Goal: Task Accomplishment & Management: Use online tool/utility

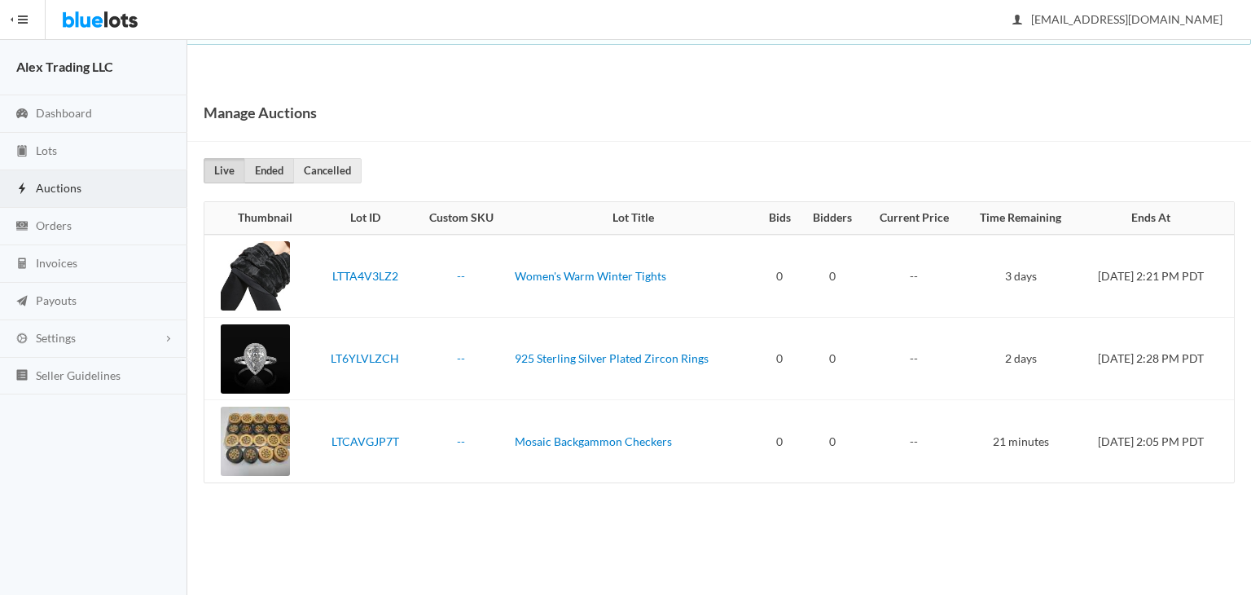
click at [266, 166] on link "Ended" at bounding box center [269, 170] width 50 height 25
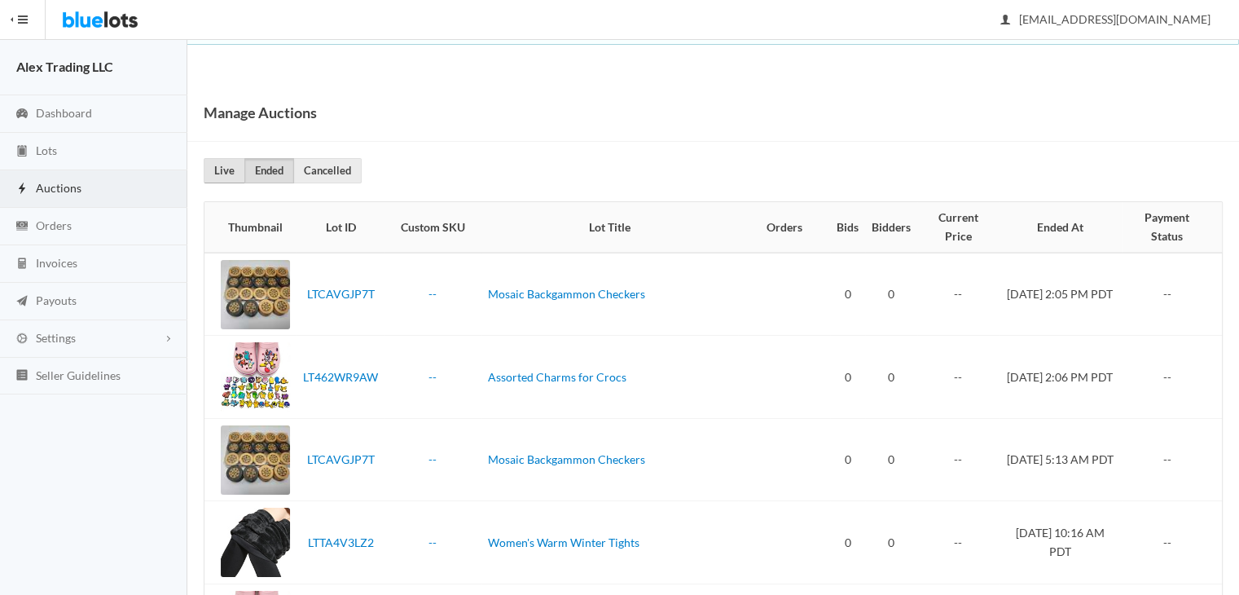
click at [211, 178] on link "Live" at bounding box center [225, 170] width 42 height 25
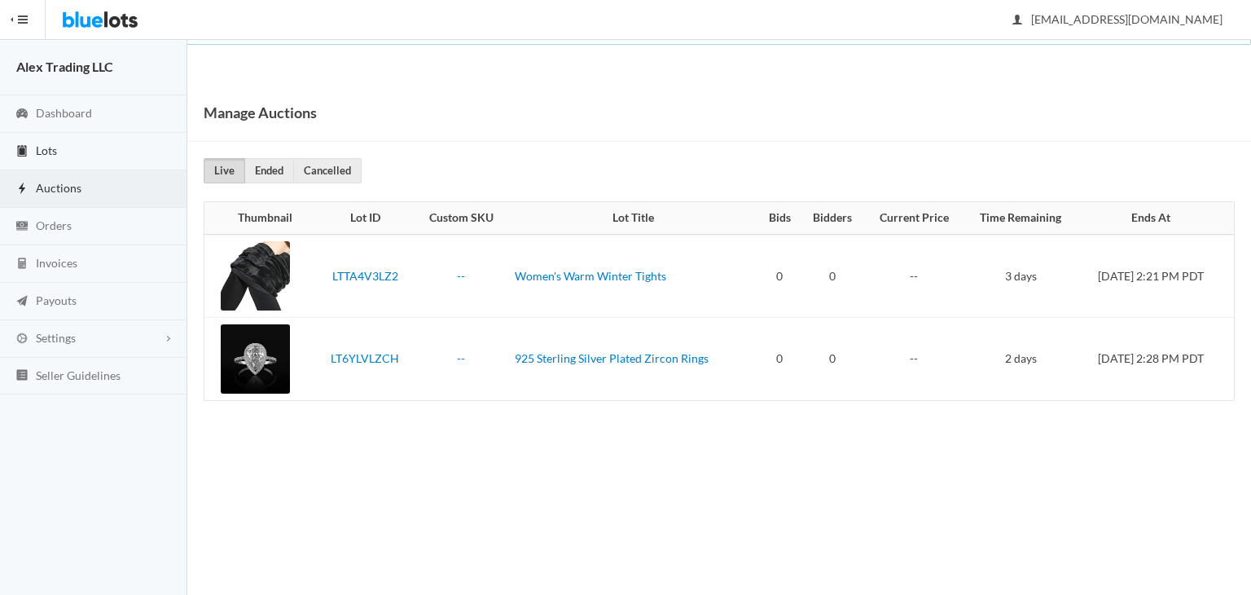
click at [137, 164] on link "Lots" at bounding box center [93, 151] width 187 height 37
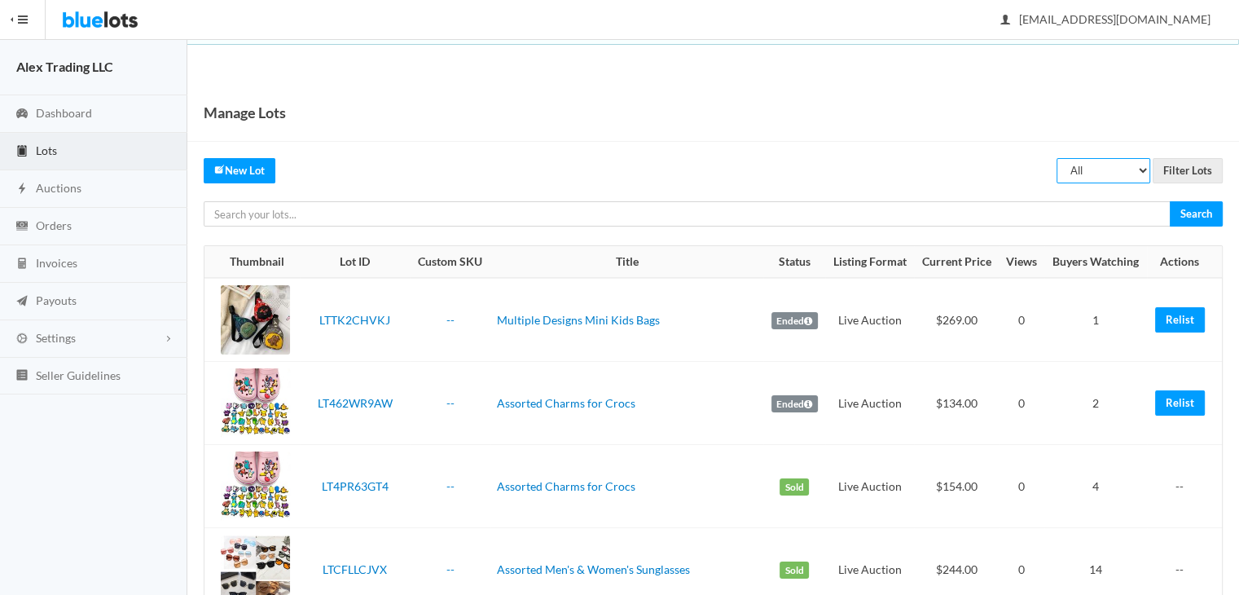
click at [1131, 169] on select "All Draft Unreviewed Rejected Scheduled Listed Sold Ended" at bounding box center [1103, 170] width 94 height 25
select select "ended"
click at [1057, 158] on select "All Draft Unreviewed Rejected Scheduled Listed Sold Ended" at bounding box center [1103, 170] width 94 height 25
click at [1192, 164] on input "Filter Lots" at bounding box center [1188, 170] width 70 height 25
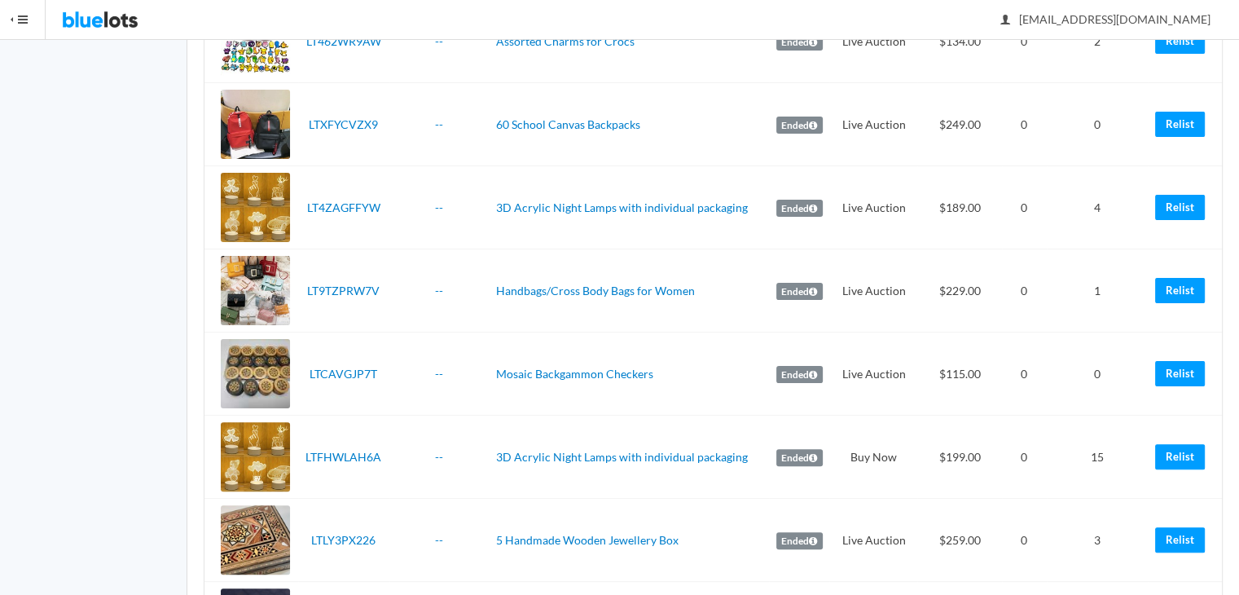
scroll to position [365, 0]
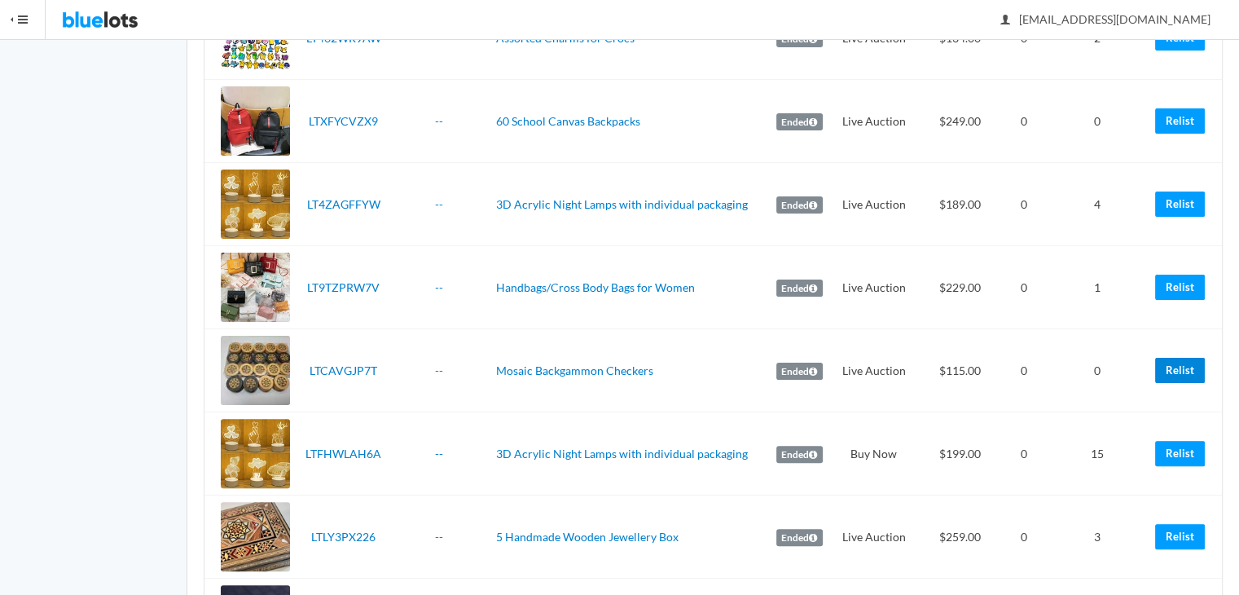
click at [1175, 366] on link "Relist" at bounding box center [1180, 370] width 50 height 25
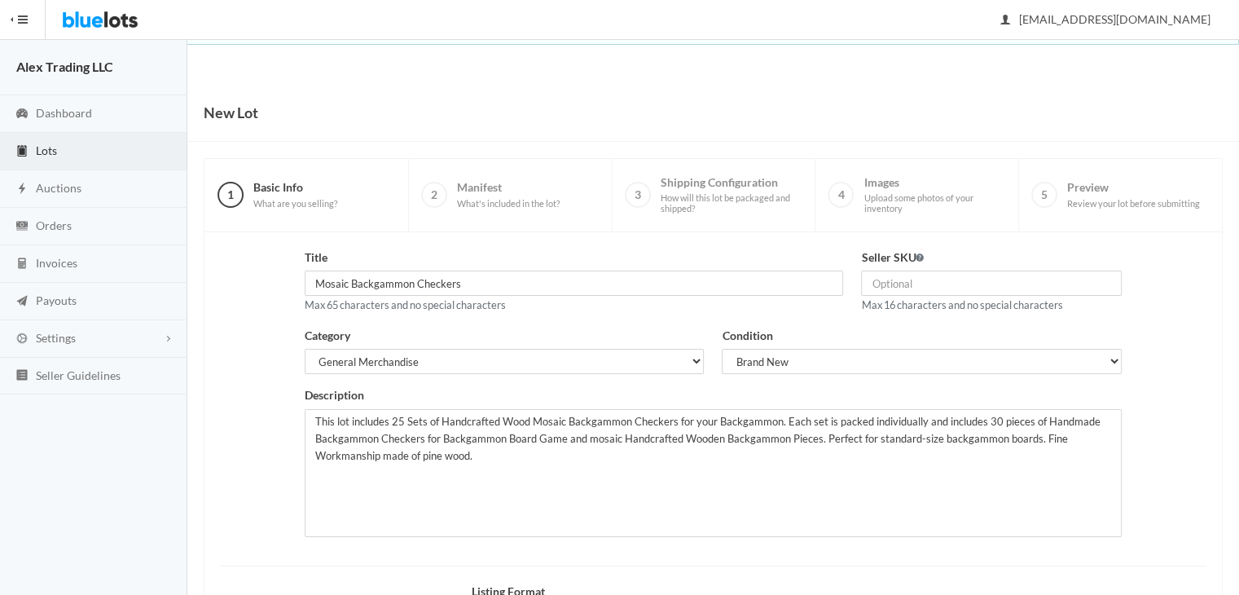
scroll to position [218, 0]
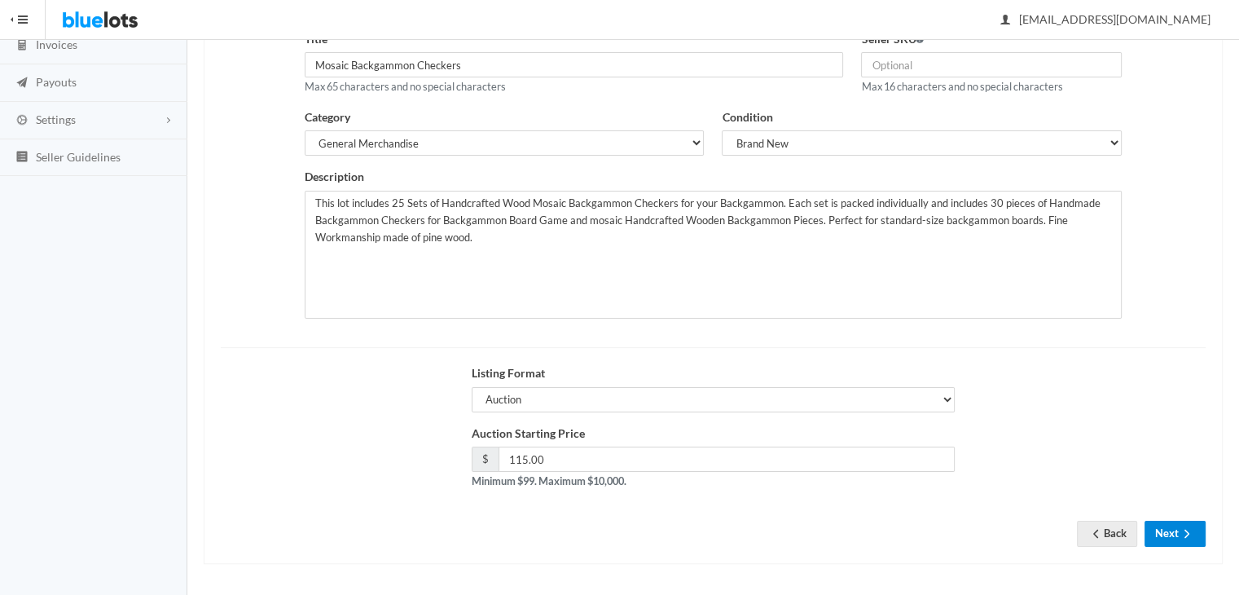
click at [1178, 525] on button "Next" at bounding box center [1174, 533] width 61 height 25
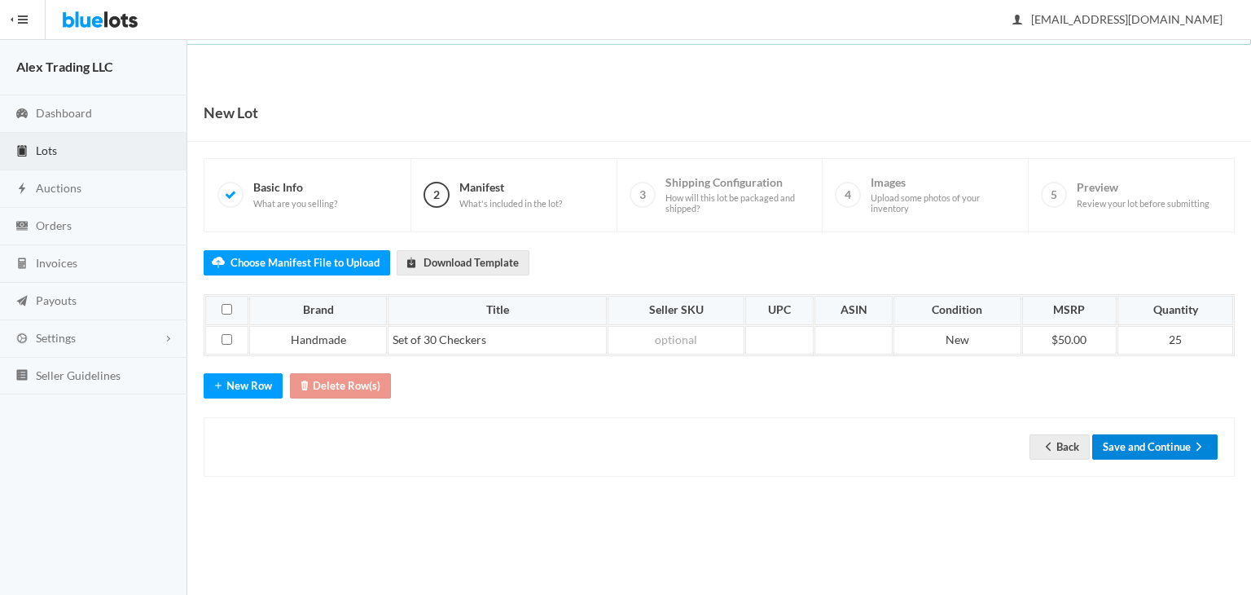
click at [1159, 449] on button "Save and Continue" at bounding box center [1154, 446] width 125 height 25
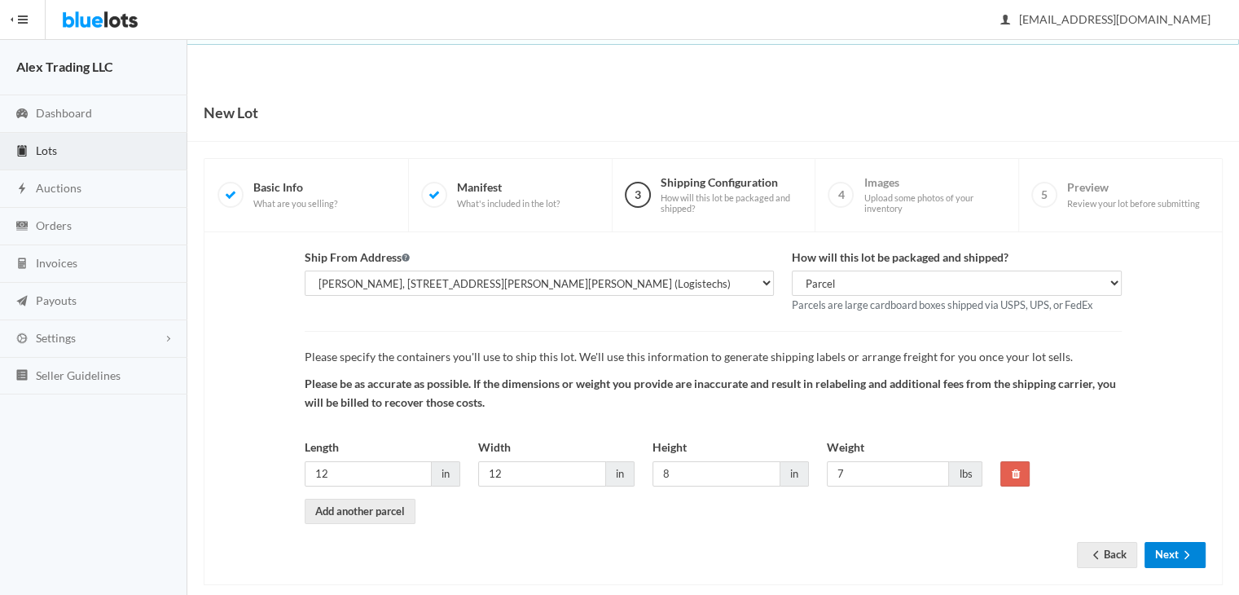
click at [1164, 551] on button "Next" at bounding box center [1174, 554] width 61 height 25
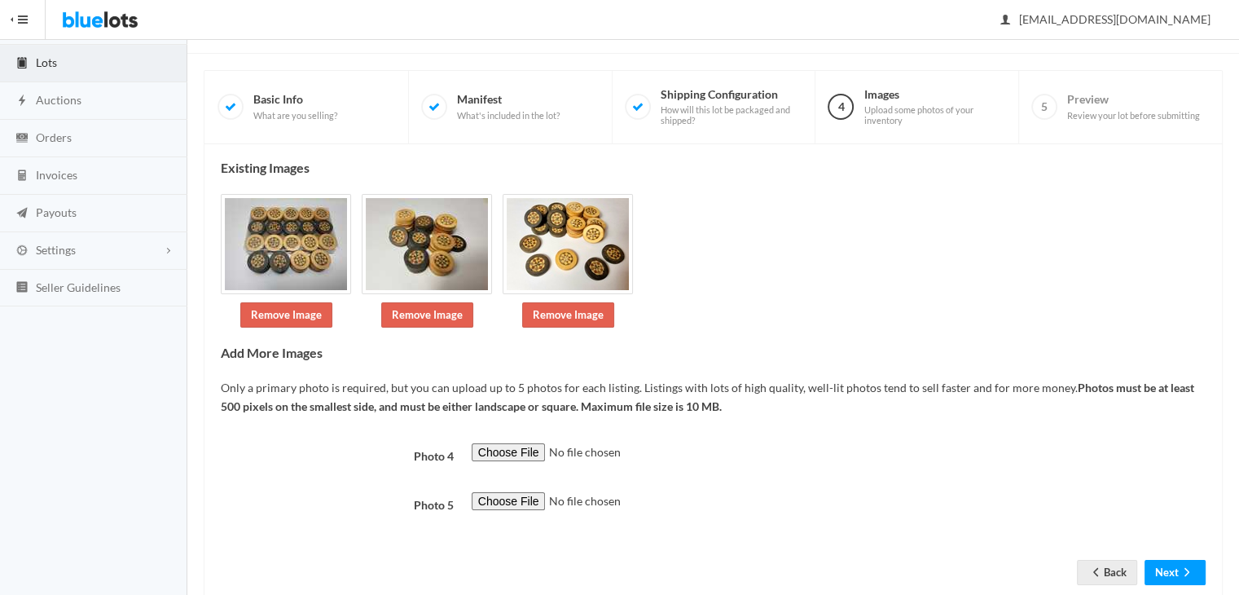
scroll to position [127, 0]
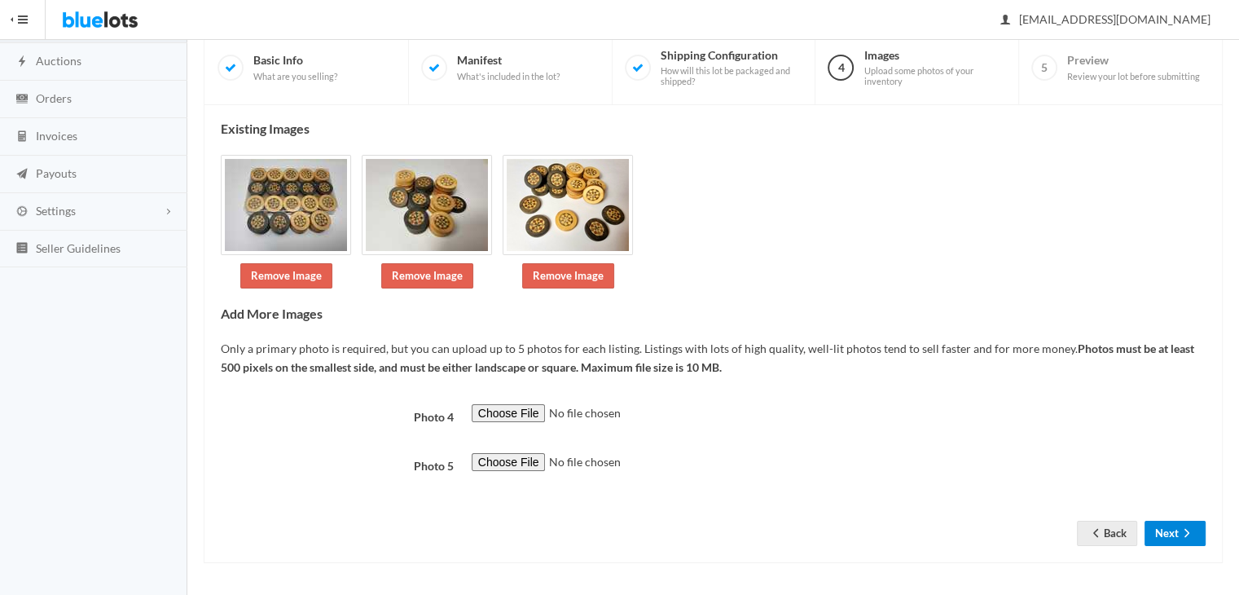
click at [1171, 529] on button "Next" at bounding box center [1174, 533] width 61 height 25
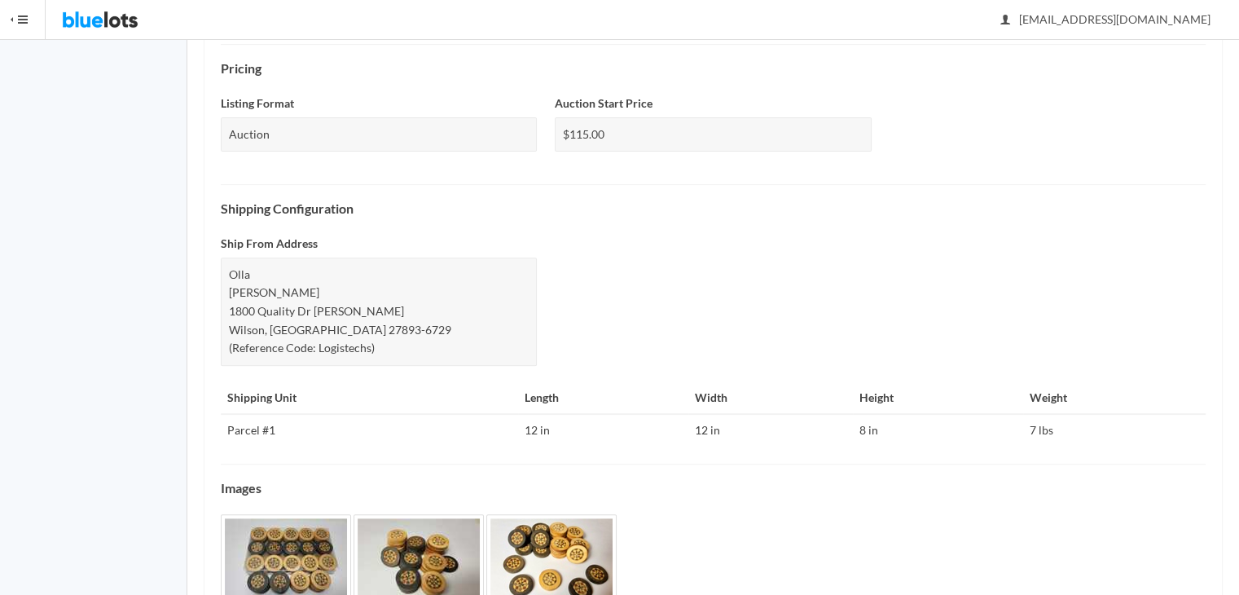
scroll to position [611, 0]
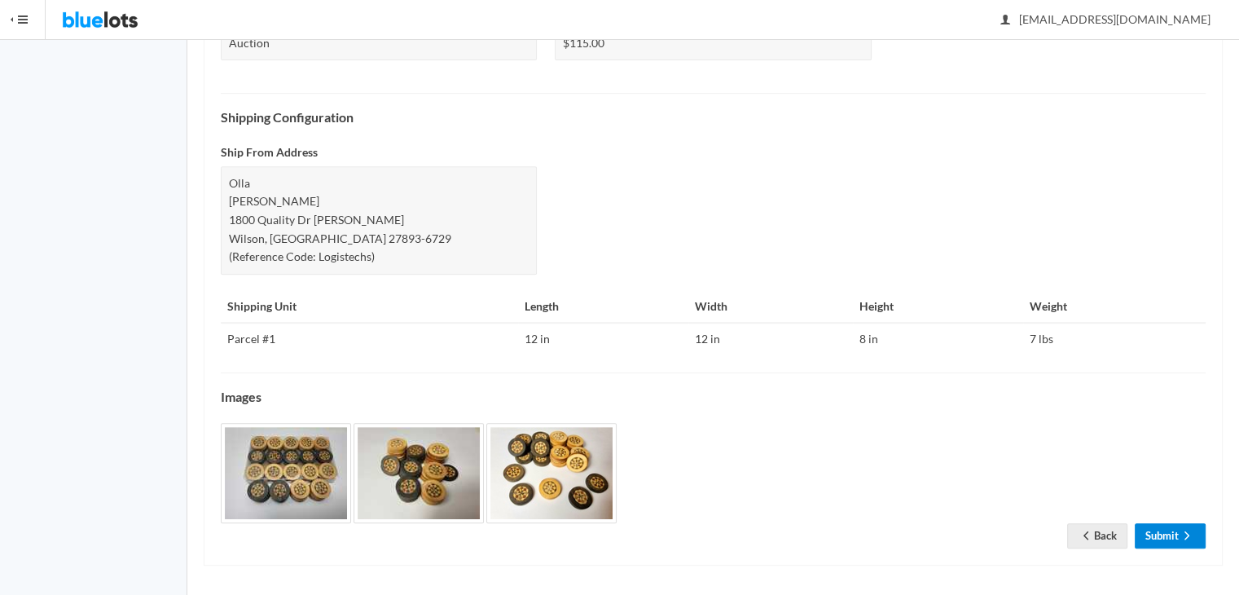
click at [1189, 533] on icon "arrow forward" at bounding box center [1187, 535] width 16 height 13
